Goal: Task Accomplishment & Management: Use online tool/utility

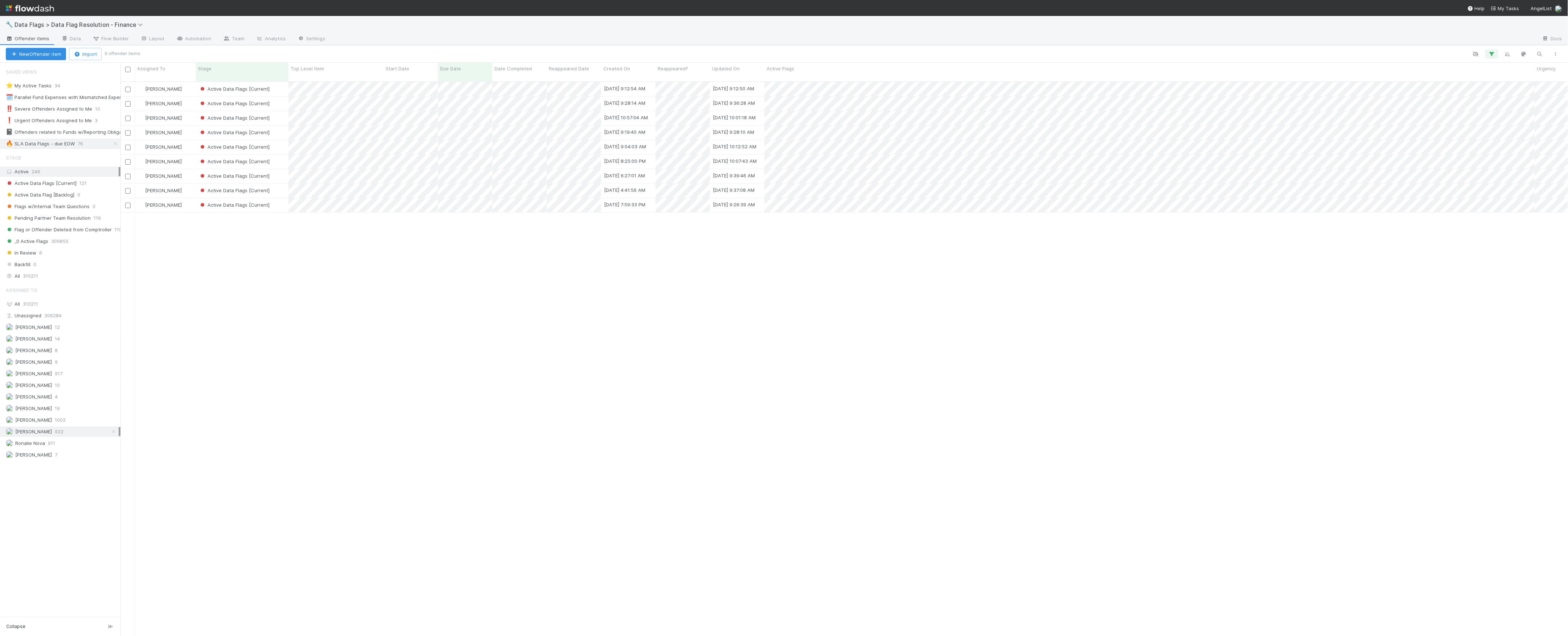
scroll to position [553, 1440]
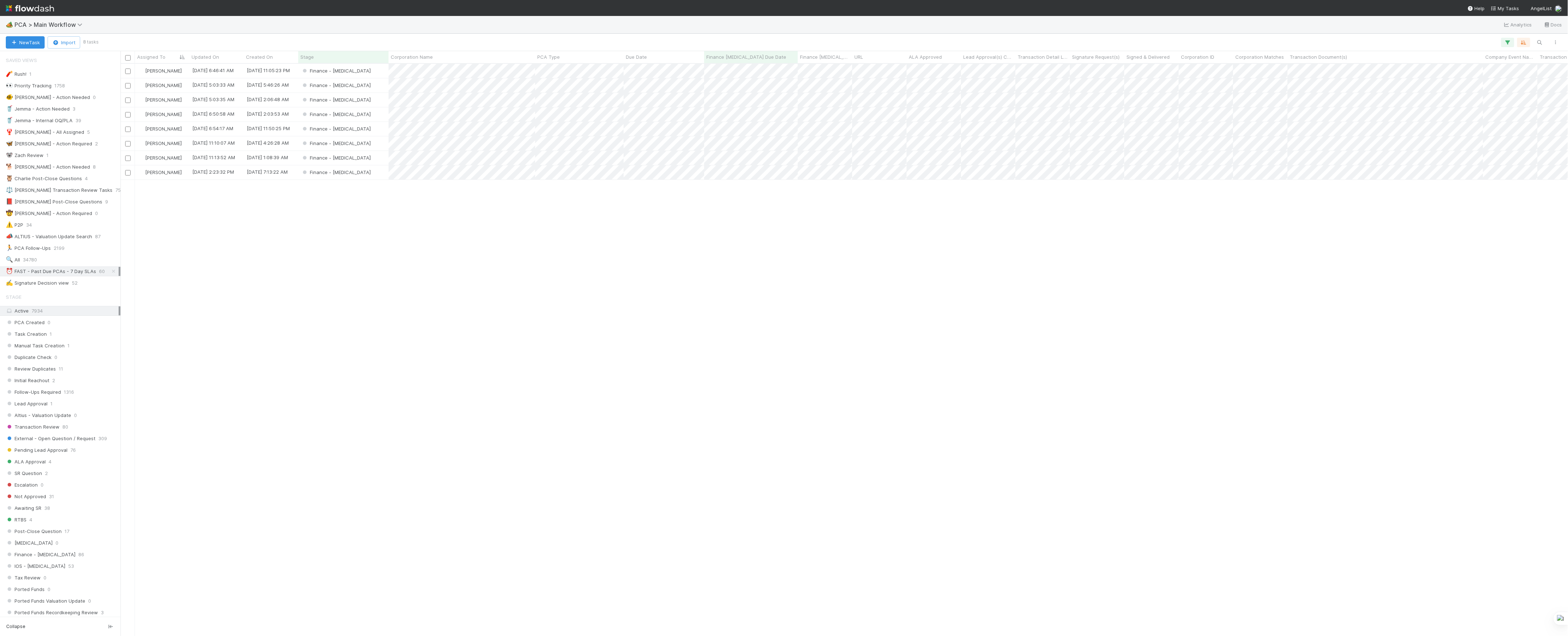
scroll to position [8, 8]
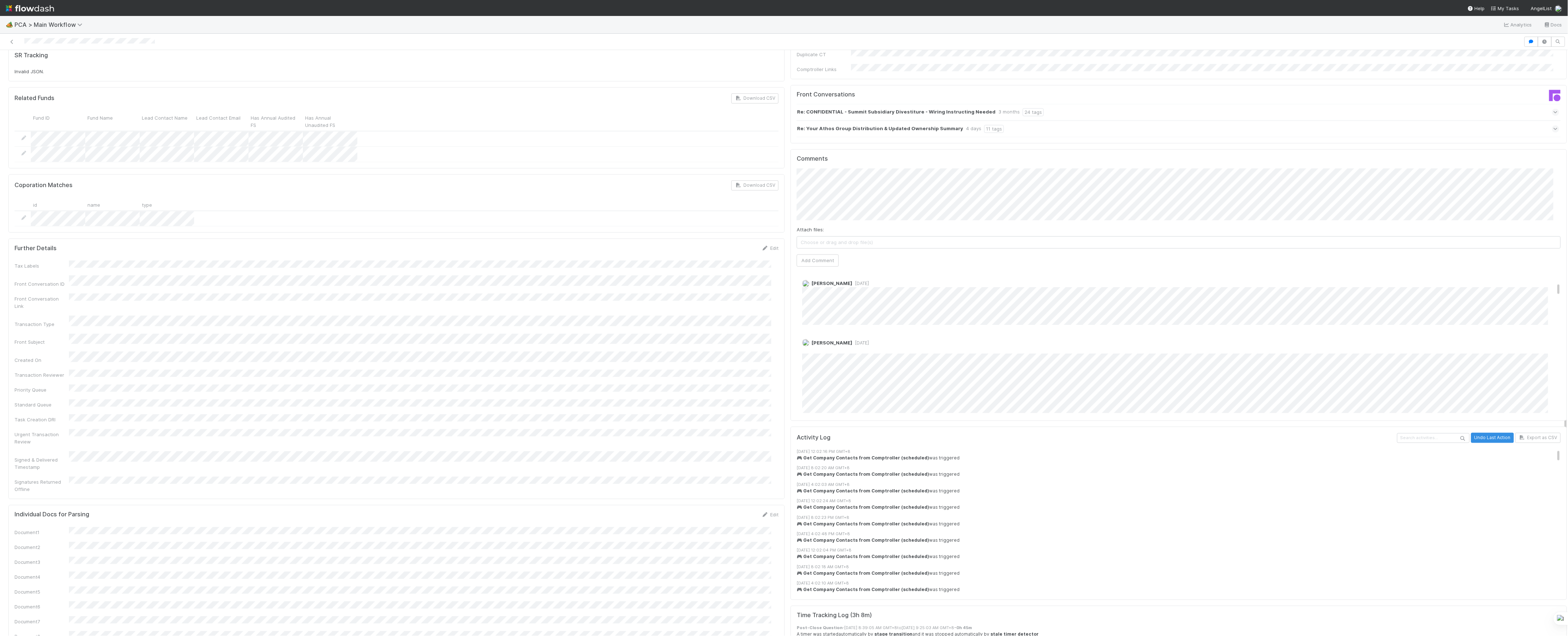
scroll to position [242, 0]
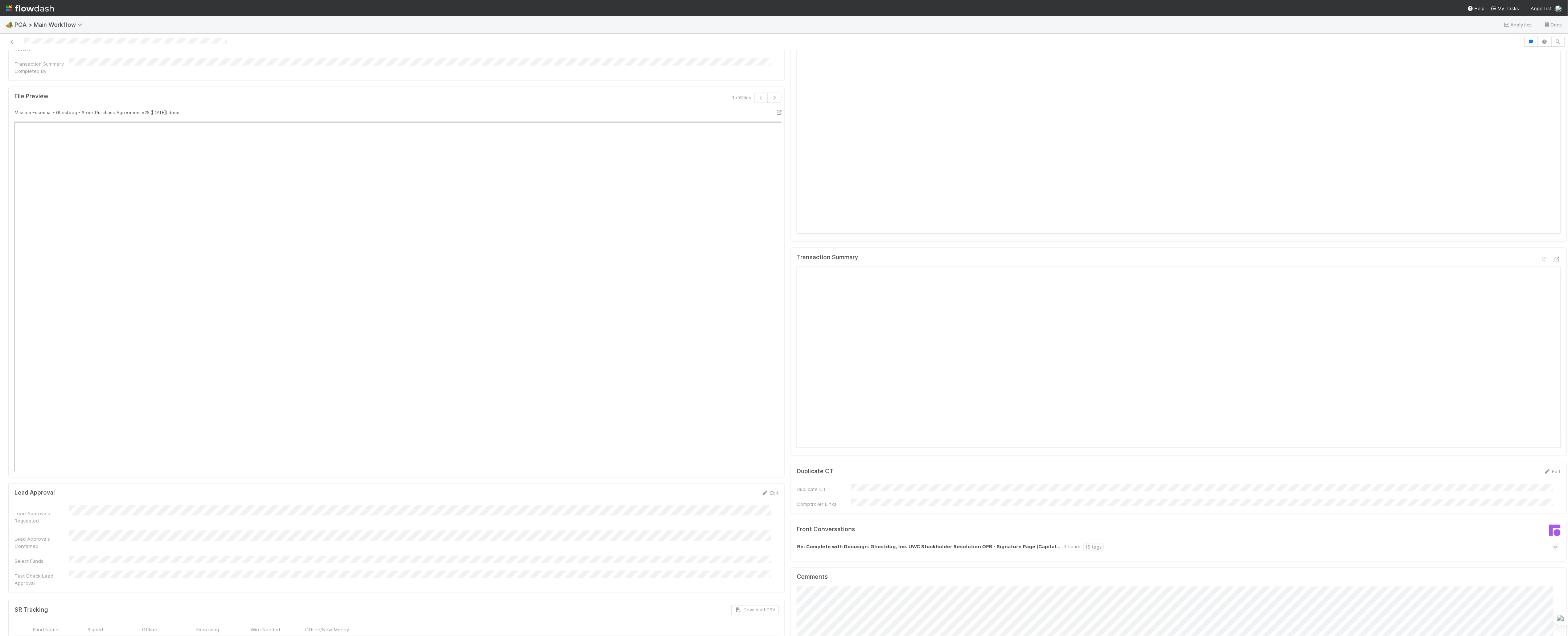
scroll to position [1064, 0]
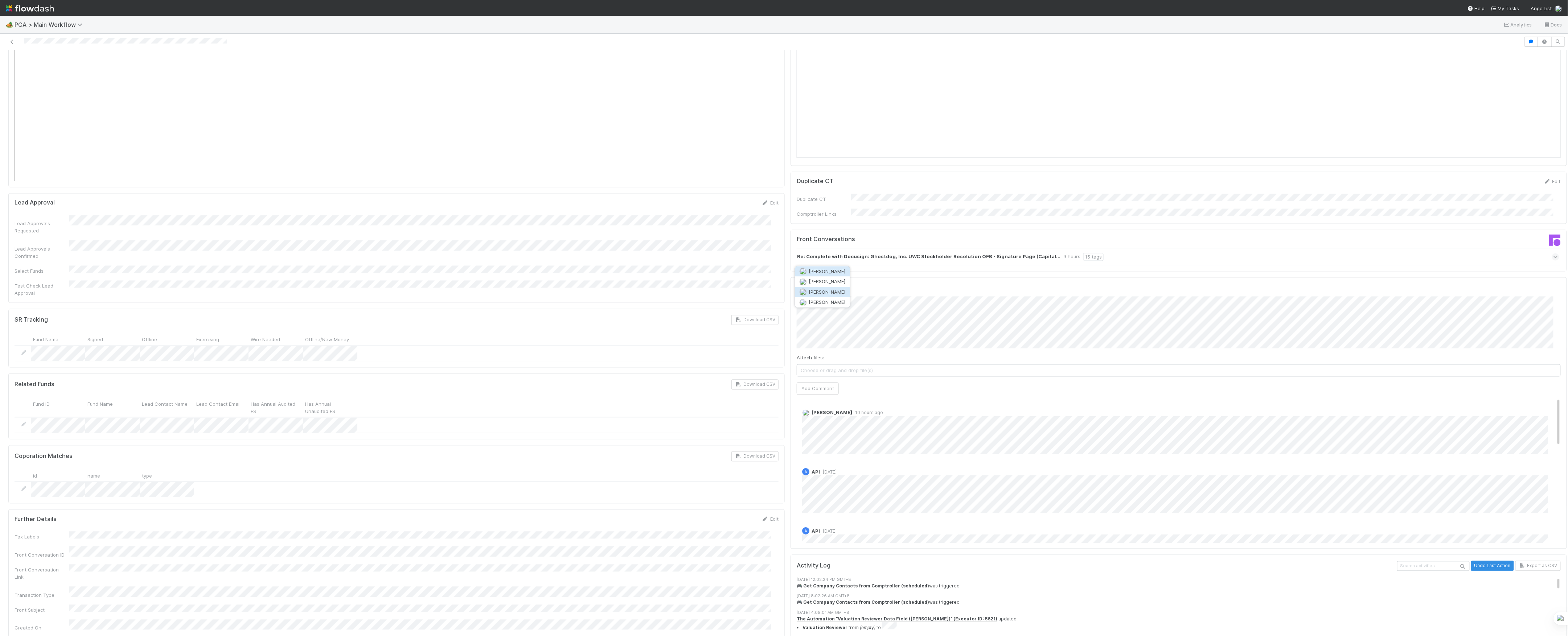
click at [839, 292] on button "[PERSON_NAME]" at bounding box center [822, 292] width 55 height 10
click at [822, 383] on button "Add Comment" at bounding box center [817, 389] width 42 height 12
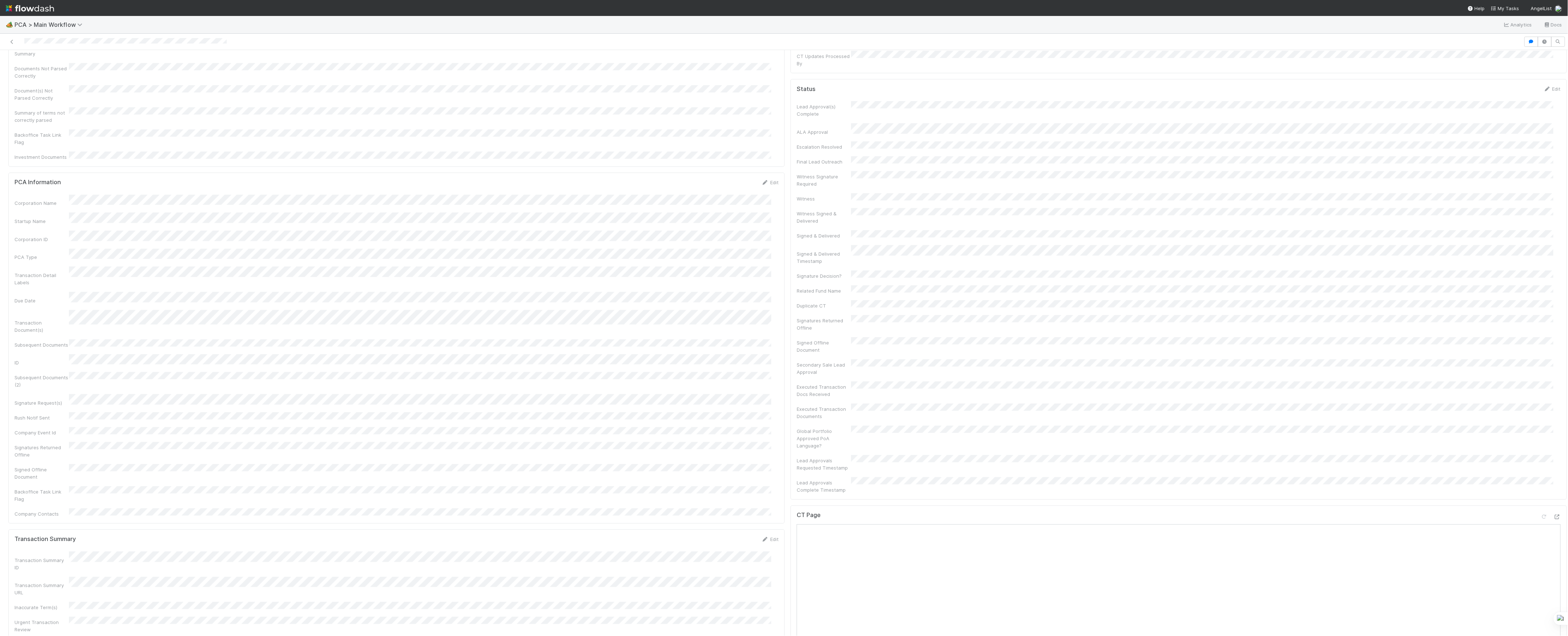
scroll to position [0, 0]
click at [105, 61] on span "Marlon" at bounding box center [123, 62] width 37 height 6
click at [1537, 64] on link "Actions" at bounding box center [1552, 62] width 30 height 12
click at [1486, 97] on button "Move to Finance Review" at bounding box center [1510, 97] width 117 height 10
click at [164, 63] on div "[PERSON_NAME]" at bounding box center [138, 62] width 60 height 12
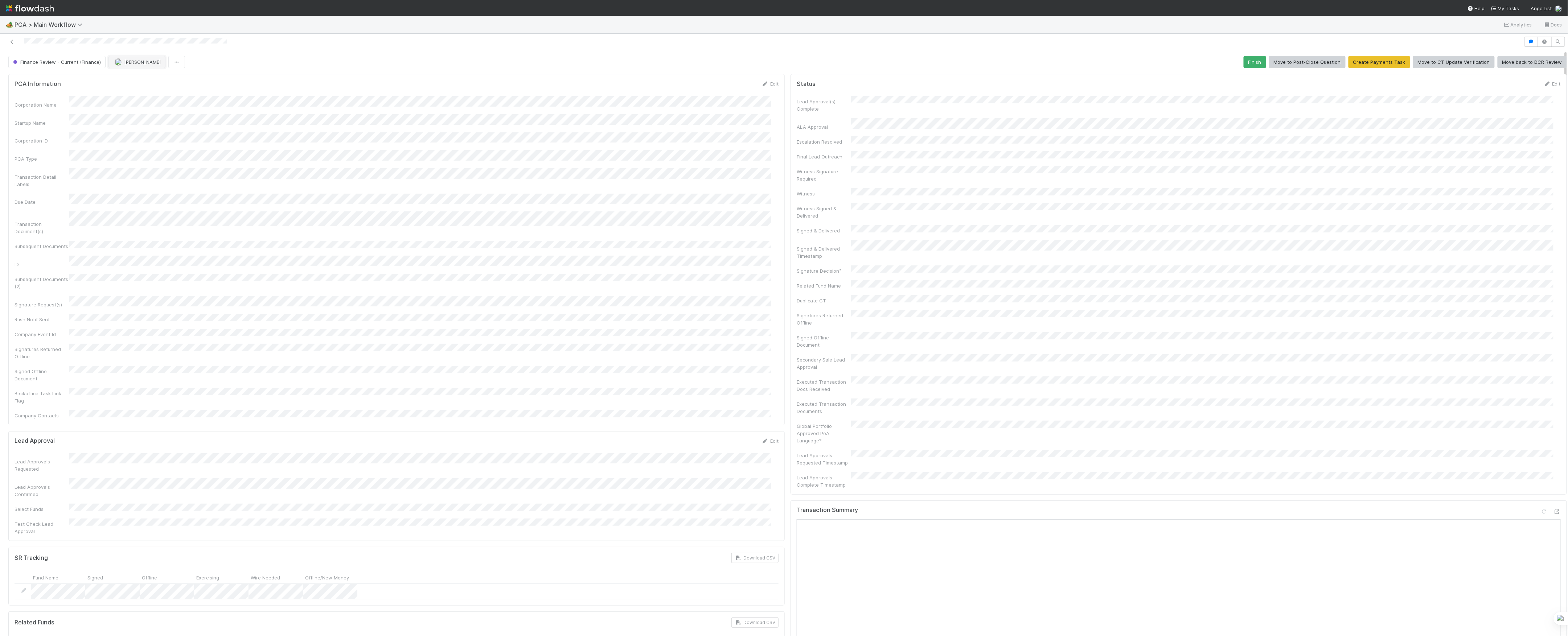
click at [144, 63] on span "[PERSON_NAME]" at bounding box center [142, 62] width 37 height 6
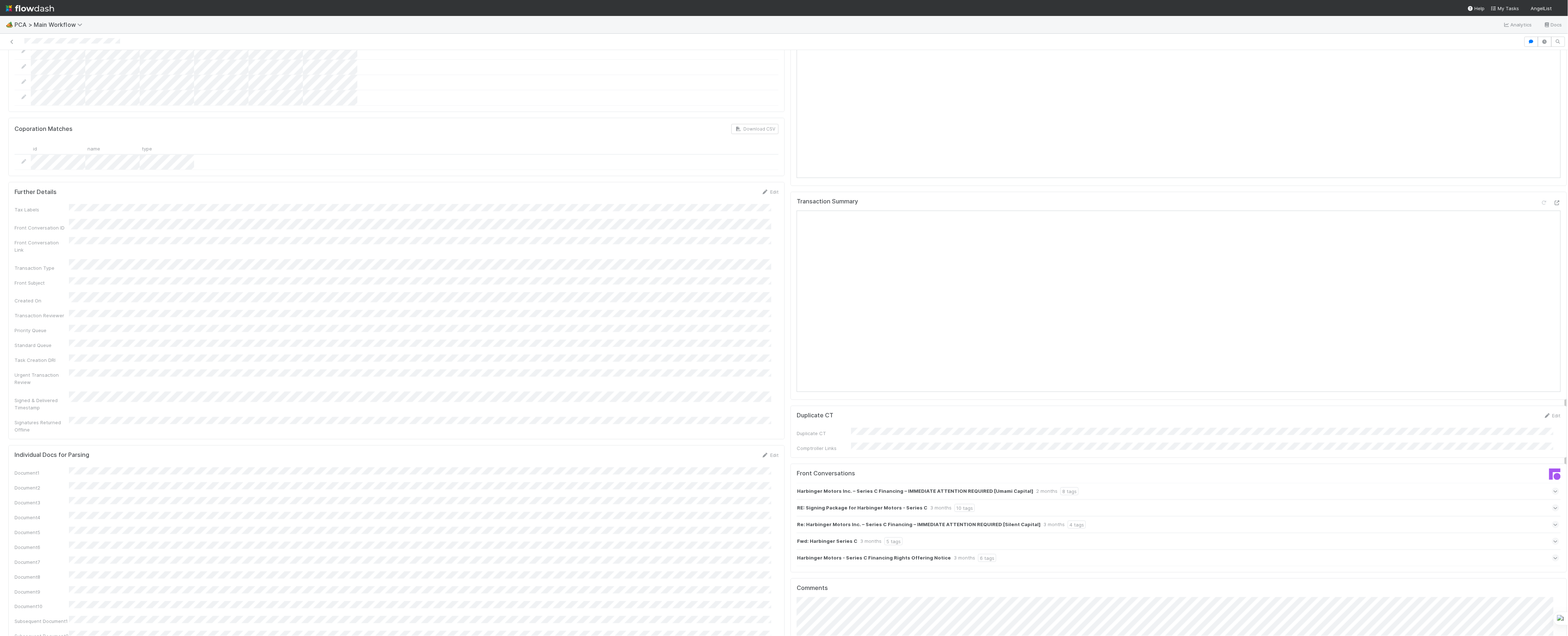
scroll to position [919, 0]
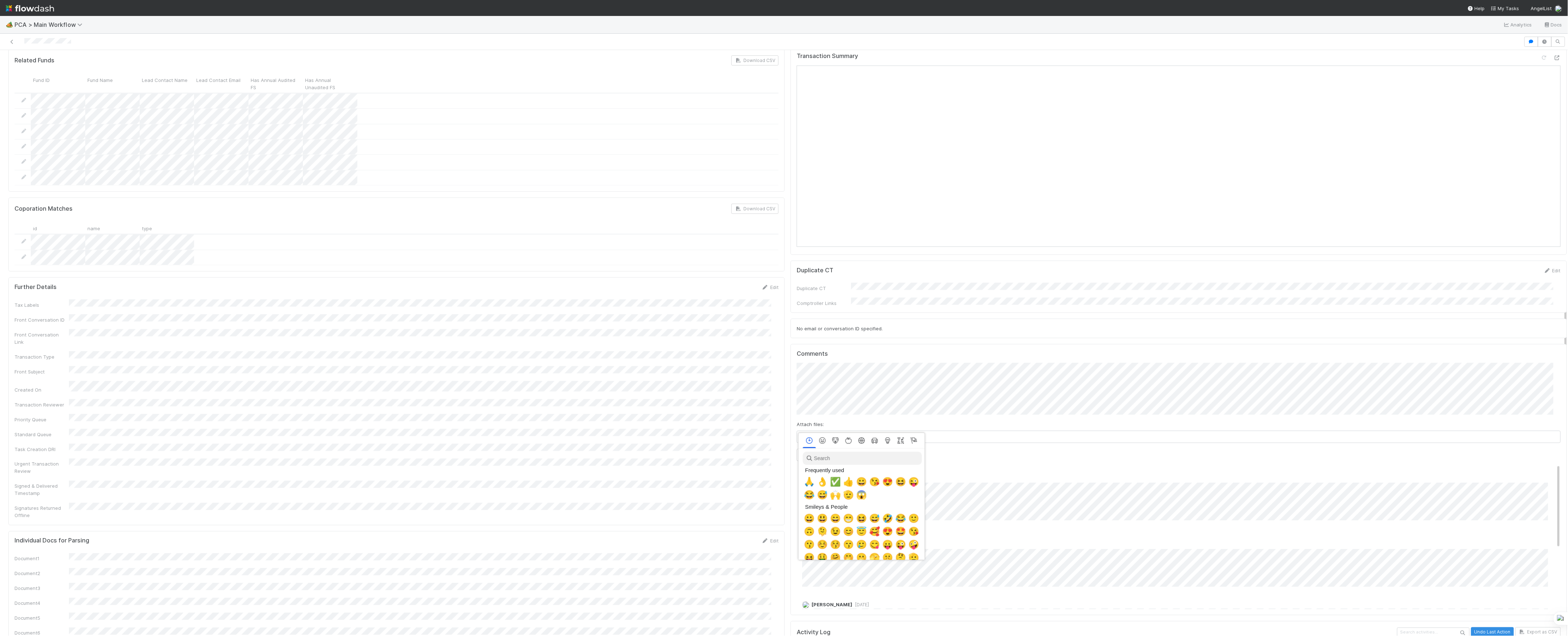
click at [948, 472] on div at bounding box center [784, 318] width 1568 height 636
click at [821, 483] on span "👌" at bounding box center [821, 482] width 11 height 10
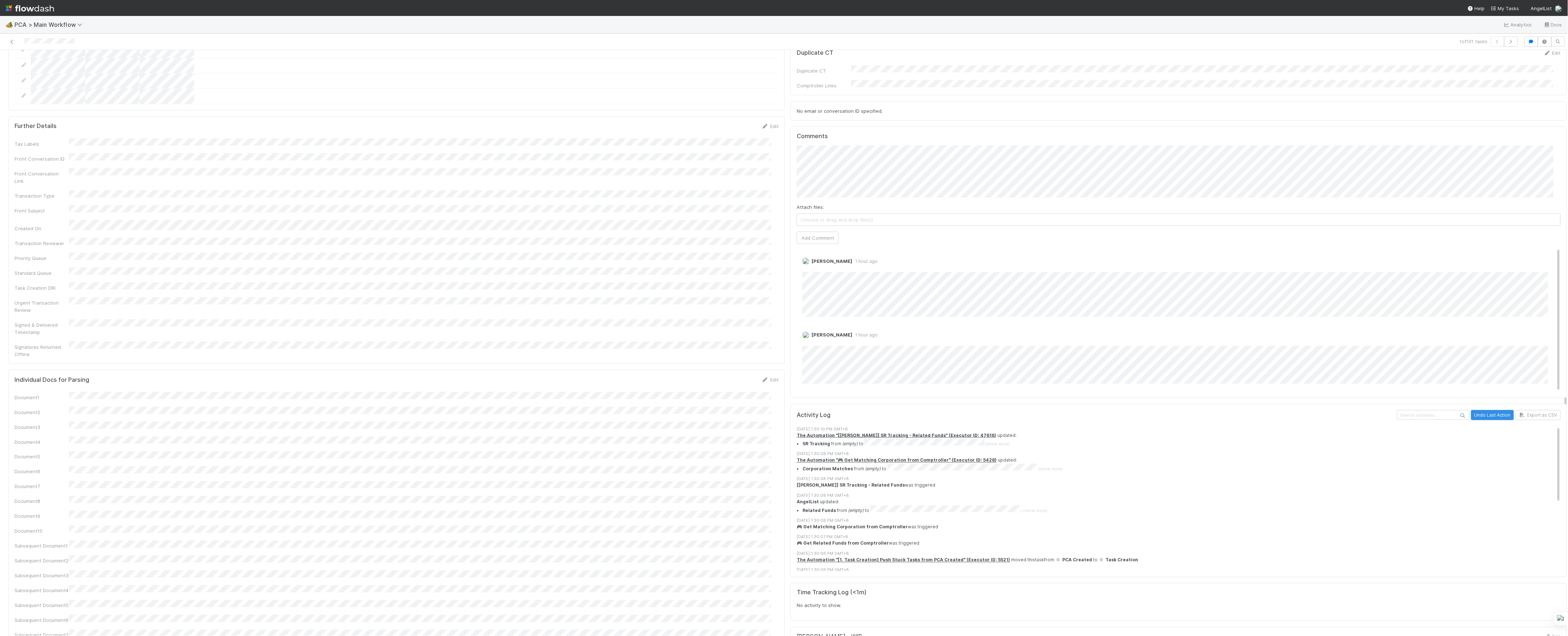
scroll to position [774, 0]
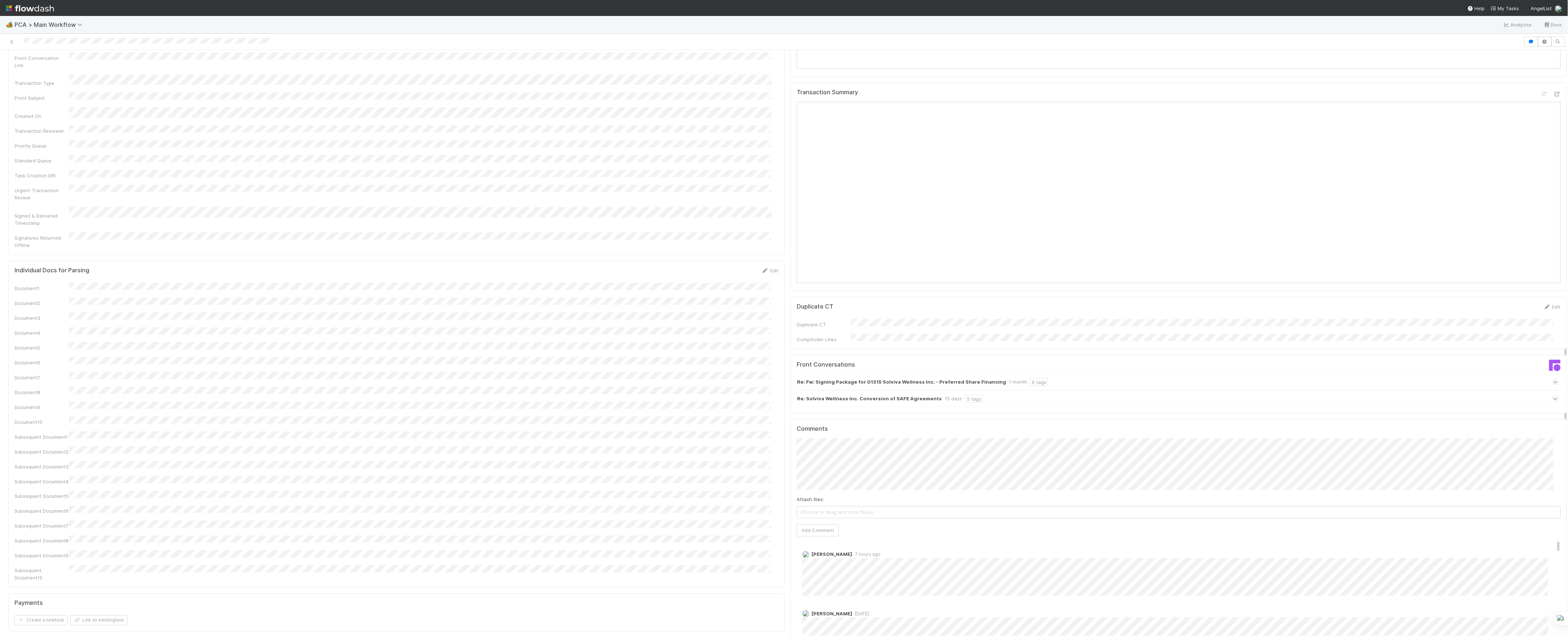
scroll to position [725, 0]
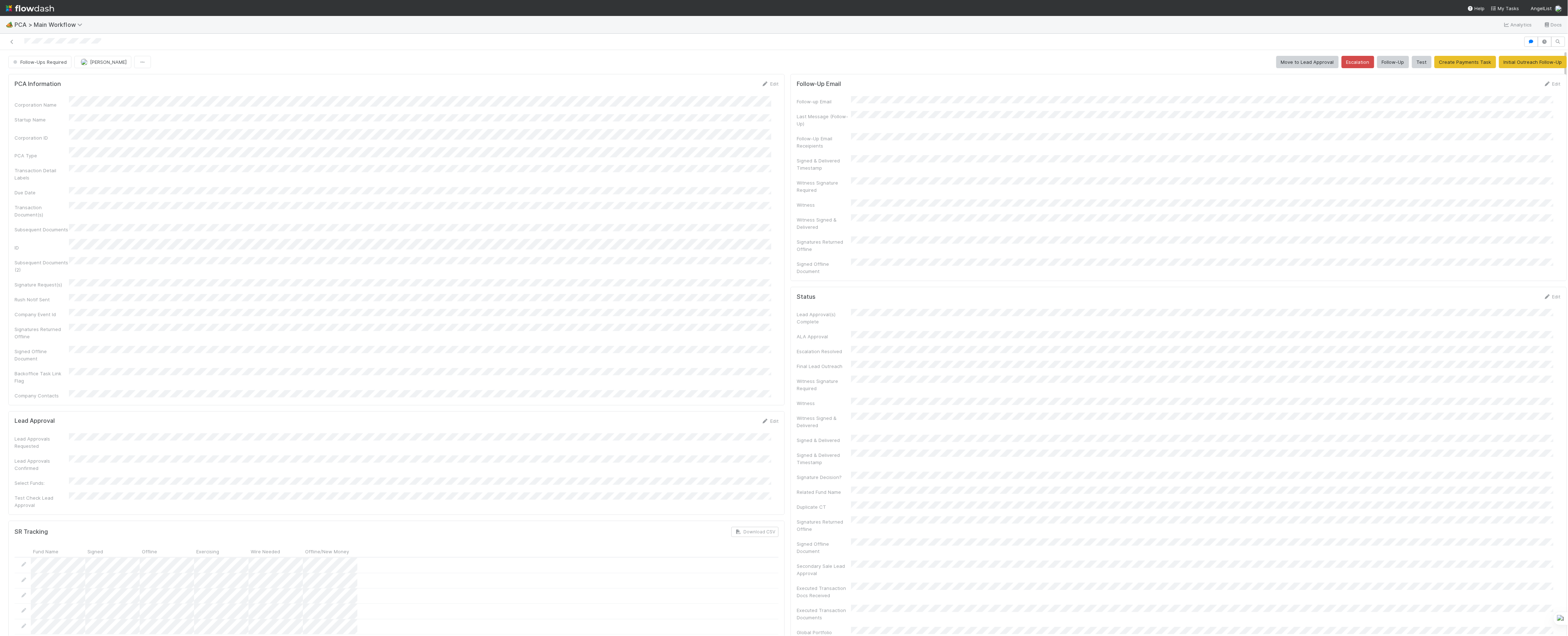
click at [108, 100] on div "Corporation Name" at bounding box center [396, 102] width 764 height 12
copy div
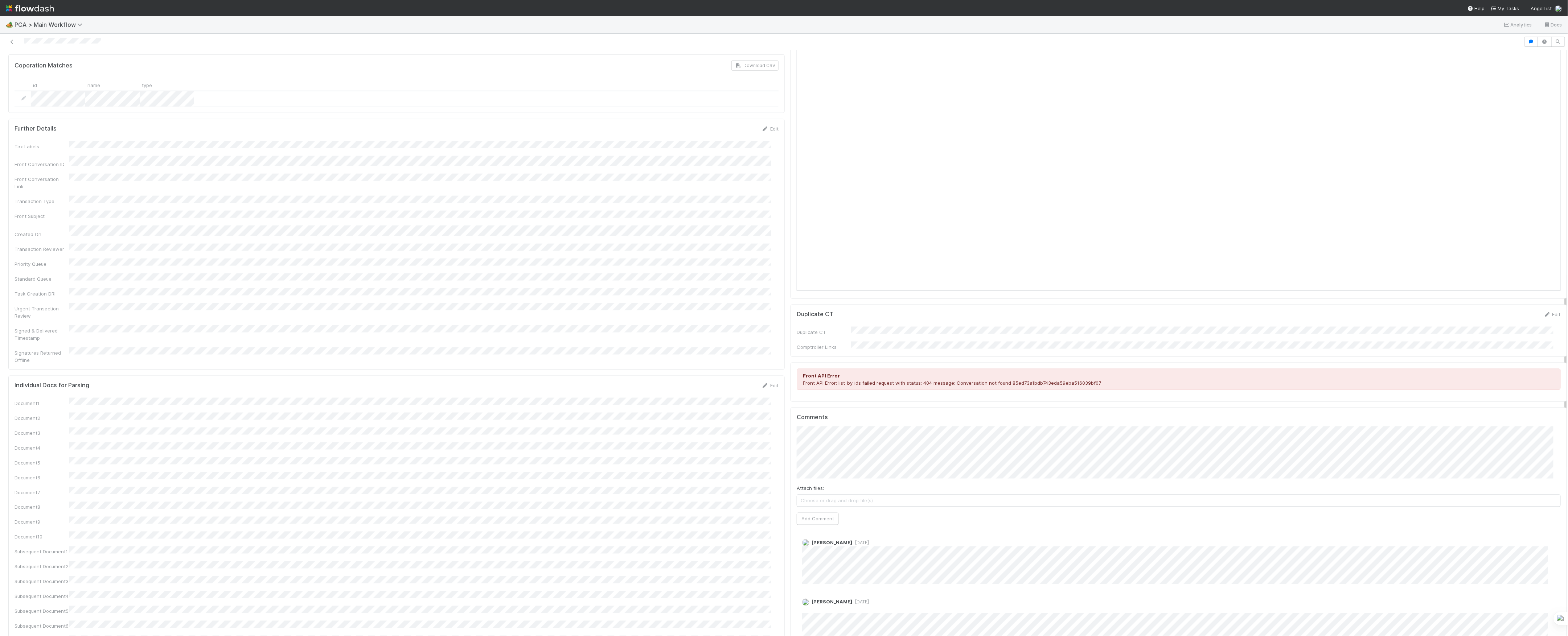
scroll to position [532, 0]
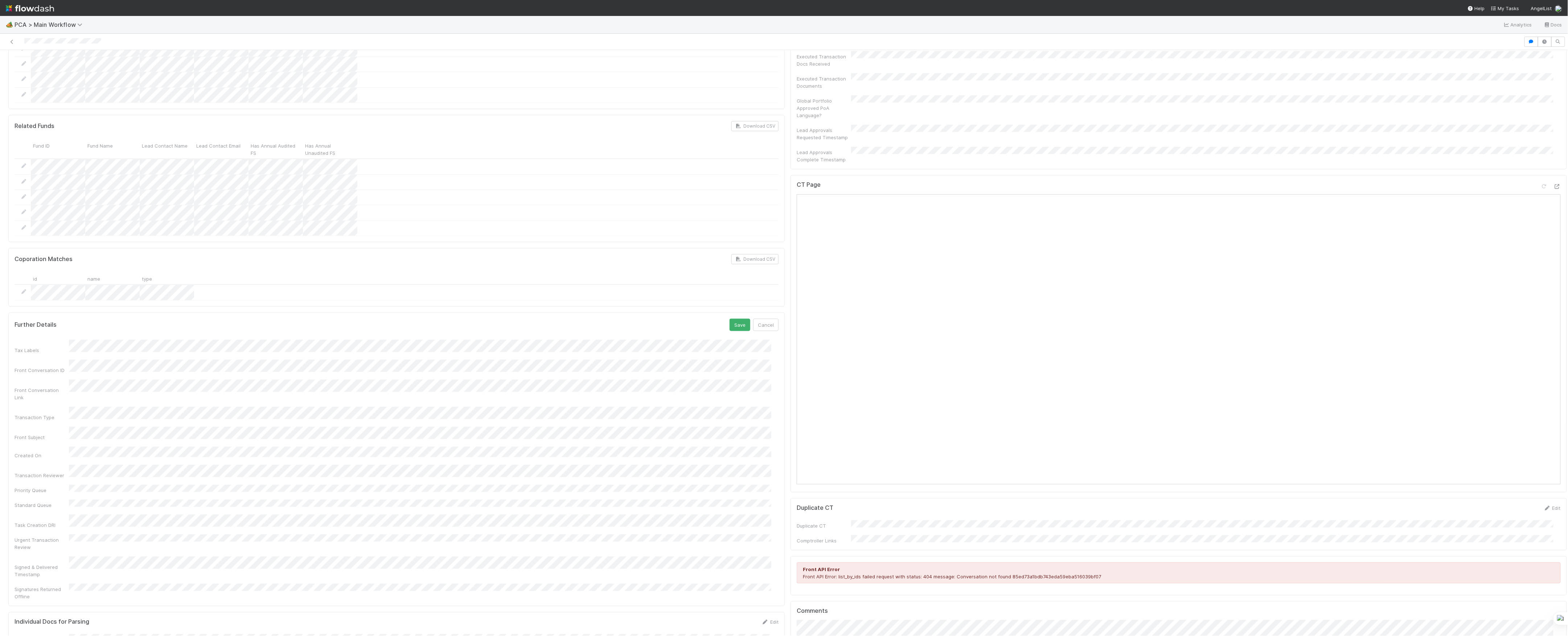
drag, startPoint x: 68, startPoint y: 99, endPoint x: 23, endPoint y: 331, distance: 236.3
click at [23, 360] on div "Front Conversation ID" at bounding box center [396, 366] width 764 height 14
click at [68, 360] on div "Front Conversation ID" at bounding box center [396, 366] width 764 height 14
click at [760, 319] on button "Cancel" at bounding box center [766, 325] width 26 height 12
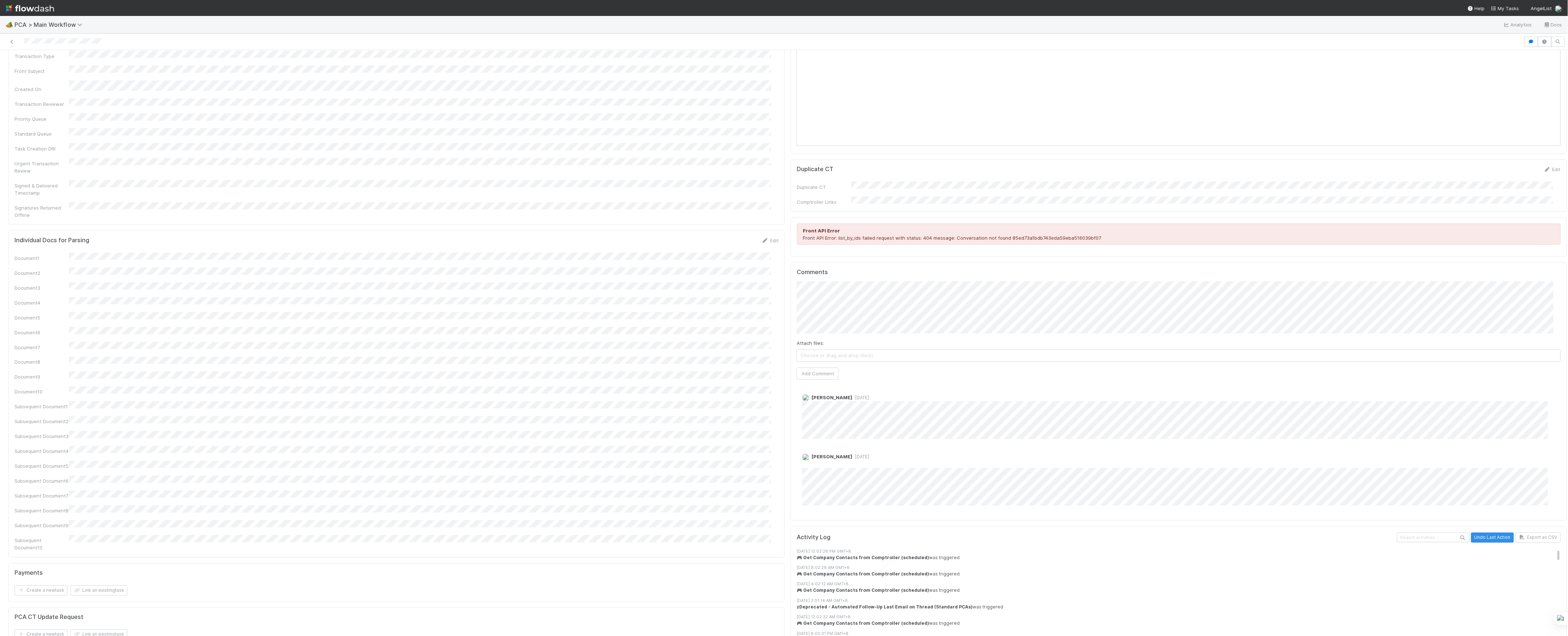
scroll to position [483, 0]
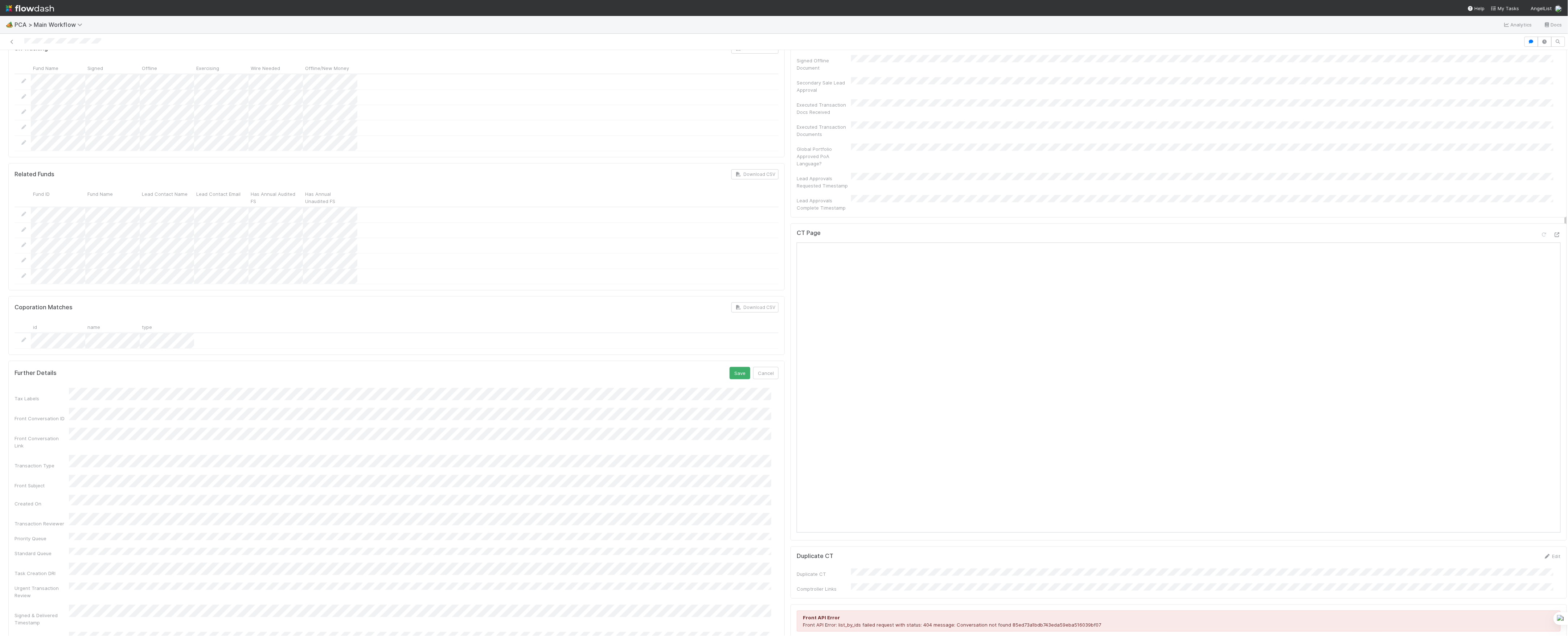
click at [0, 370] on html "🏕️ PCA > Main Workflow Analytics Docs Follow-Ups Required [PERSON_NAME] Move to…" at bounding box center [784, 318] width 1568 height 636
click at [730, 367] on button "Save" at bounding box center [740, 373] width 21 height 12
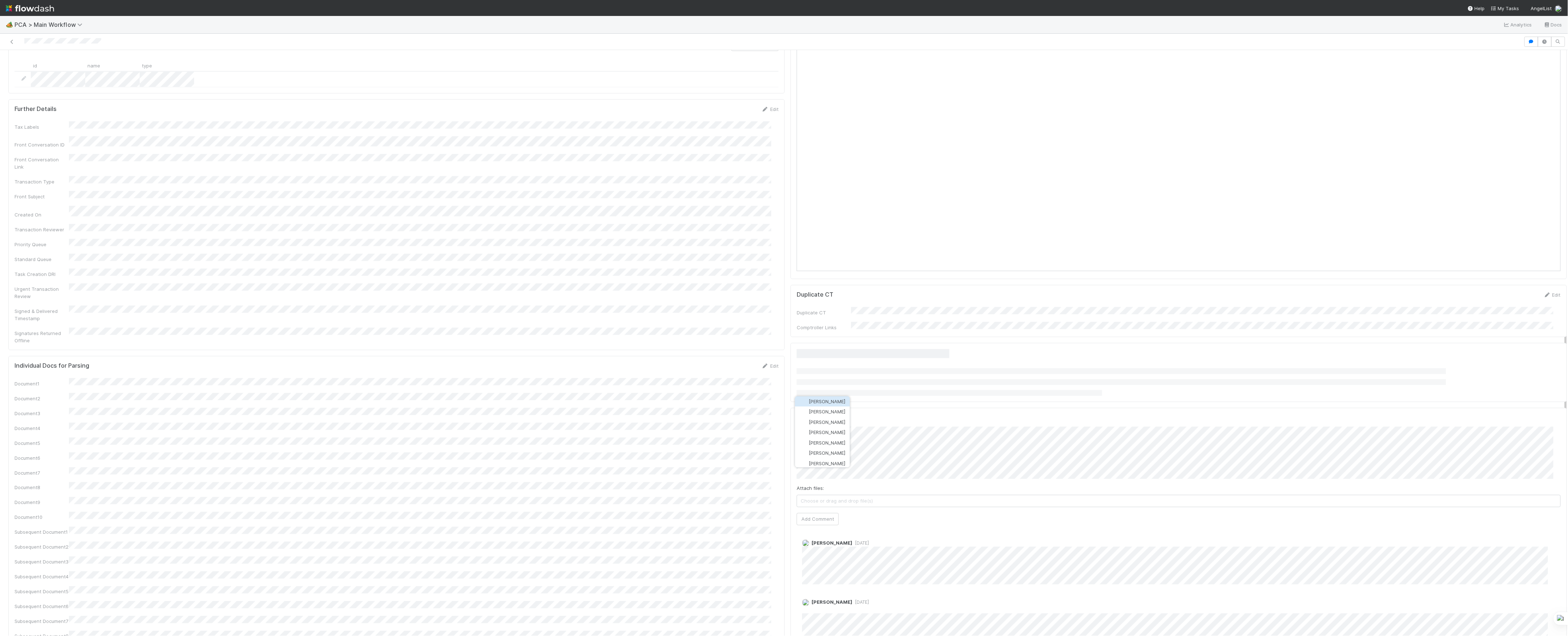
scroll to position [729, 0]
click at [850, 405] on button "[PERSON_NAME]" at bounding box center [822, 401] width 55 height 10
click at [817, 512] on button "Add Comment" at bounding box center [817, 519] width 42 height 12
click at [808, 550] on link "Edit" at bounding box center [812, 553] width 9 height 6
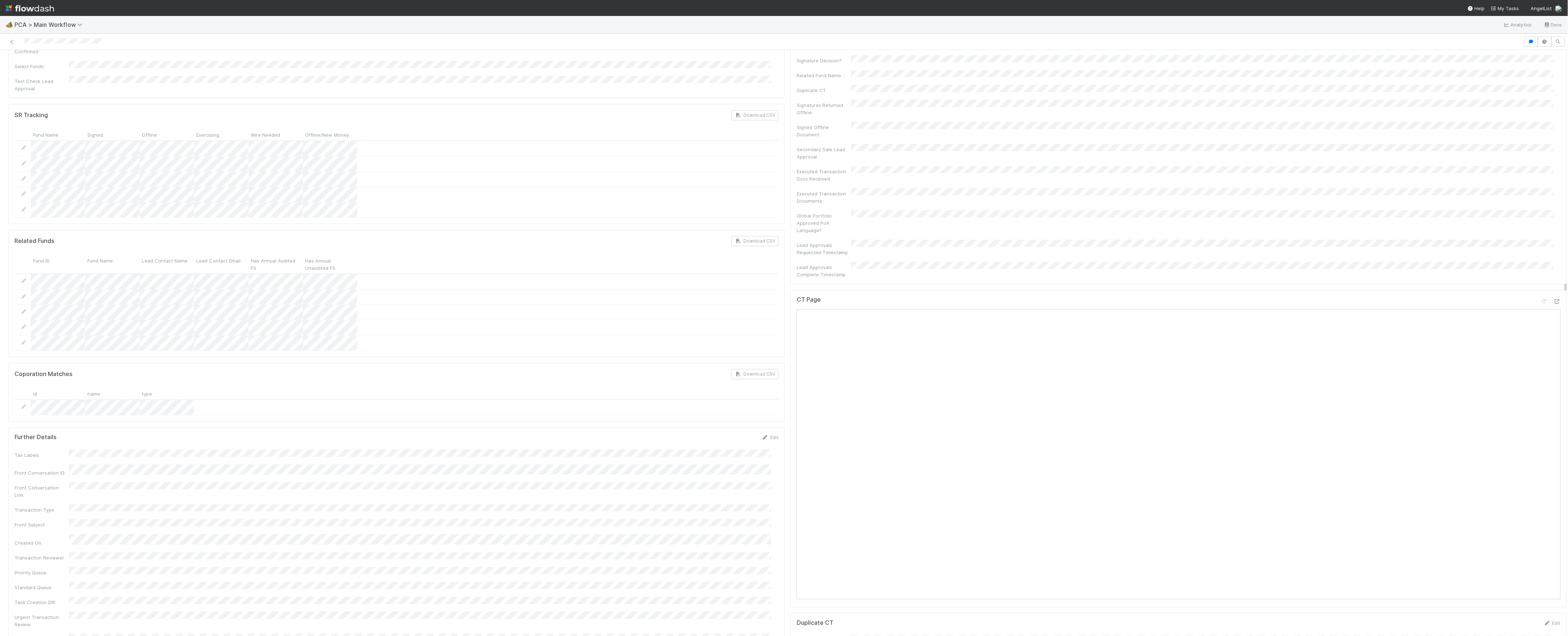
scroll to position [629, 0]
